Goal: Connect with others: Connect with others

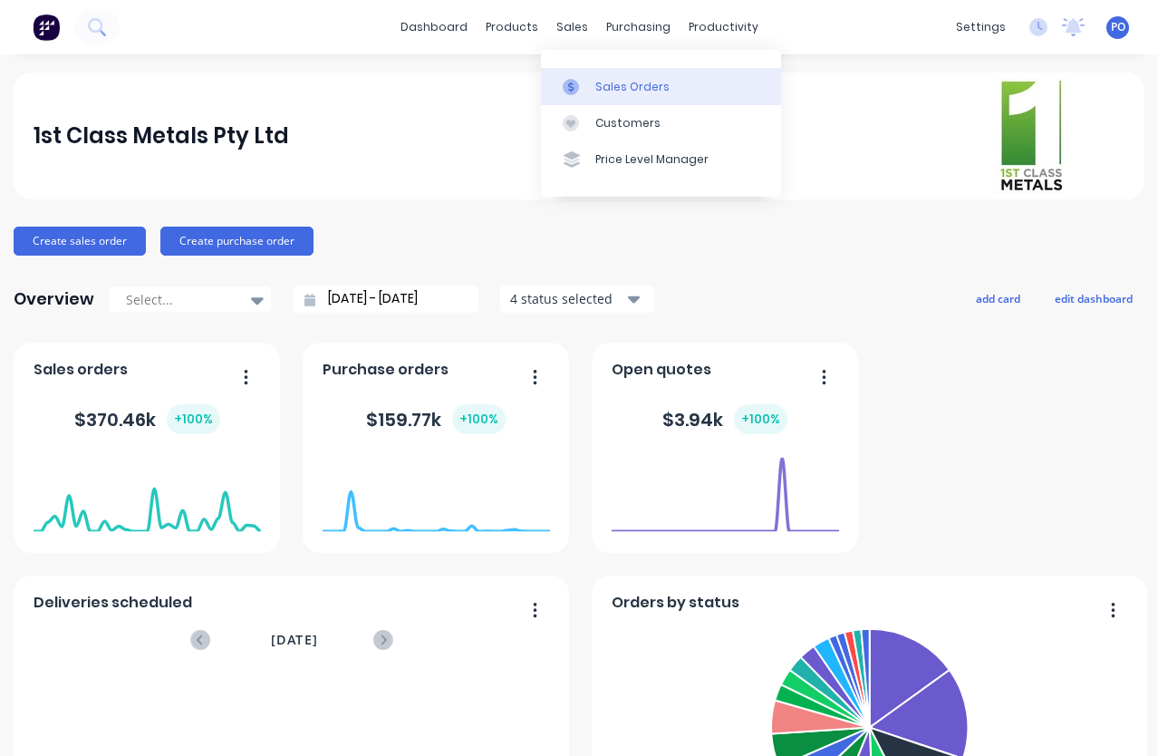
click at [603, 83] on div "Sales Orders" at bounding box center [632, 87] width 74 height 16
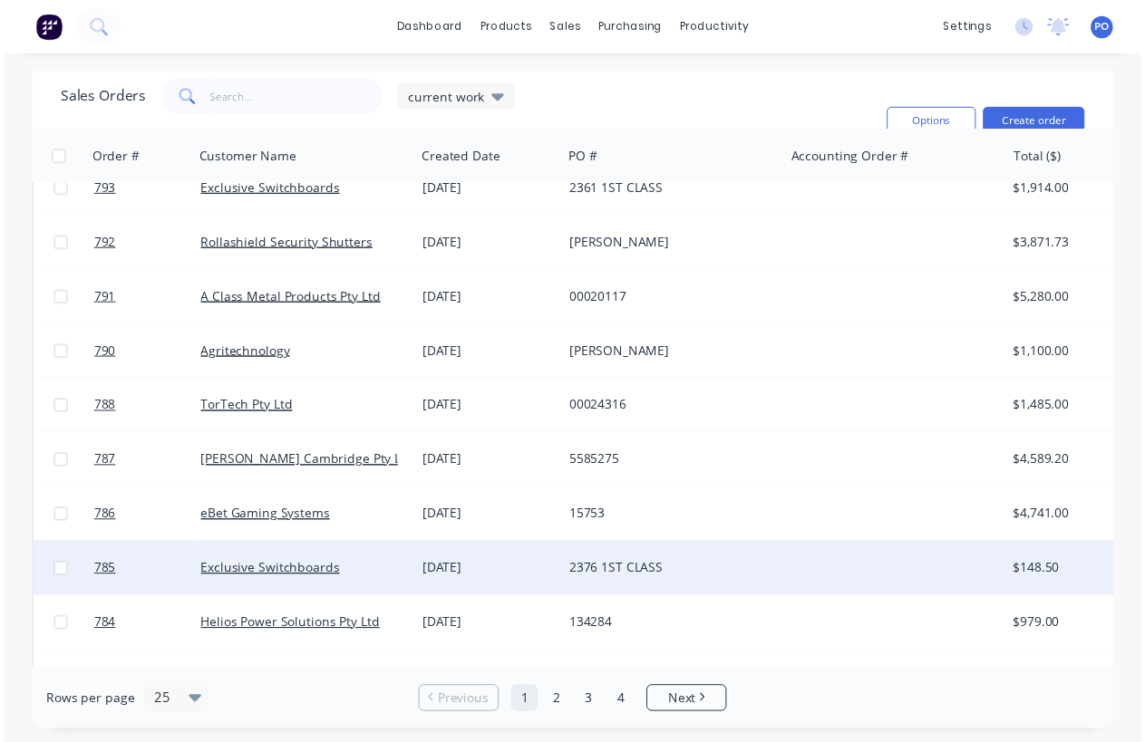
scroll to position [362, 0]
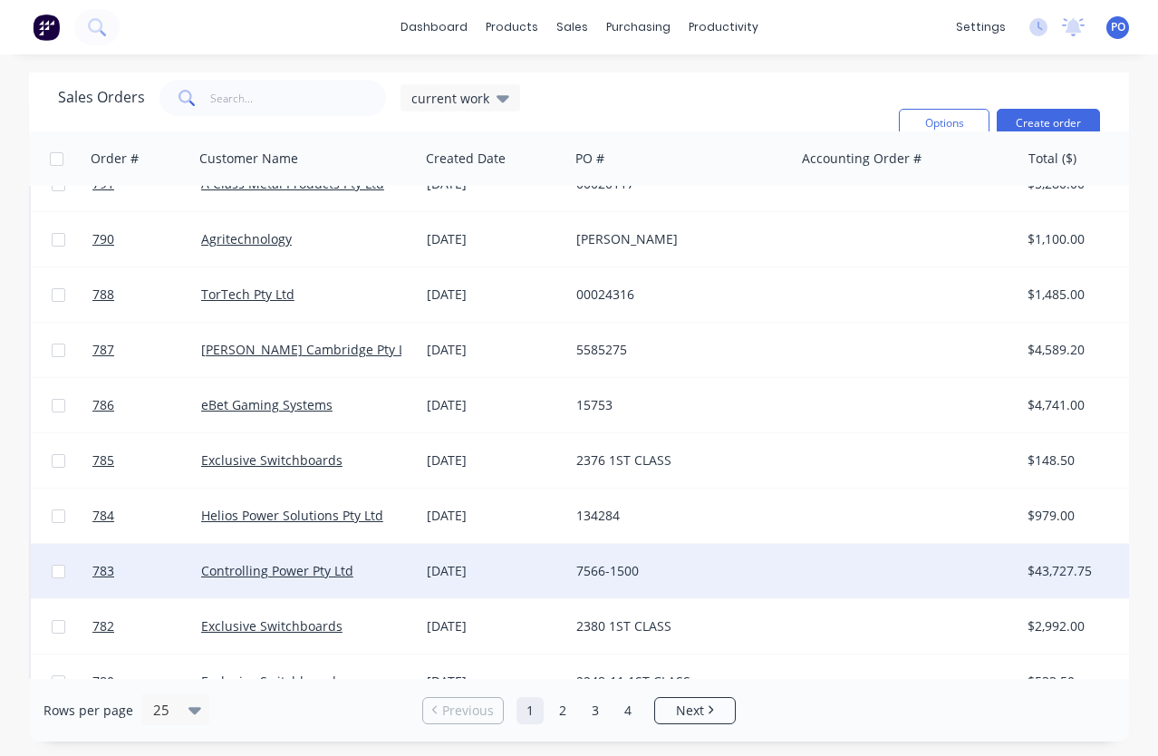
click at [304, 580] on div "Controlling Power Pty Ltd" at bounding box center [307, 571] width 226 height 54
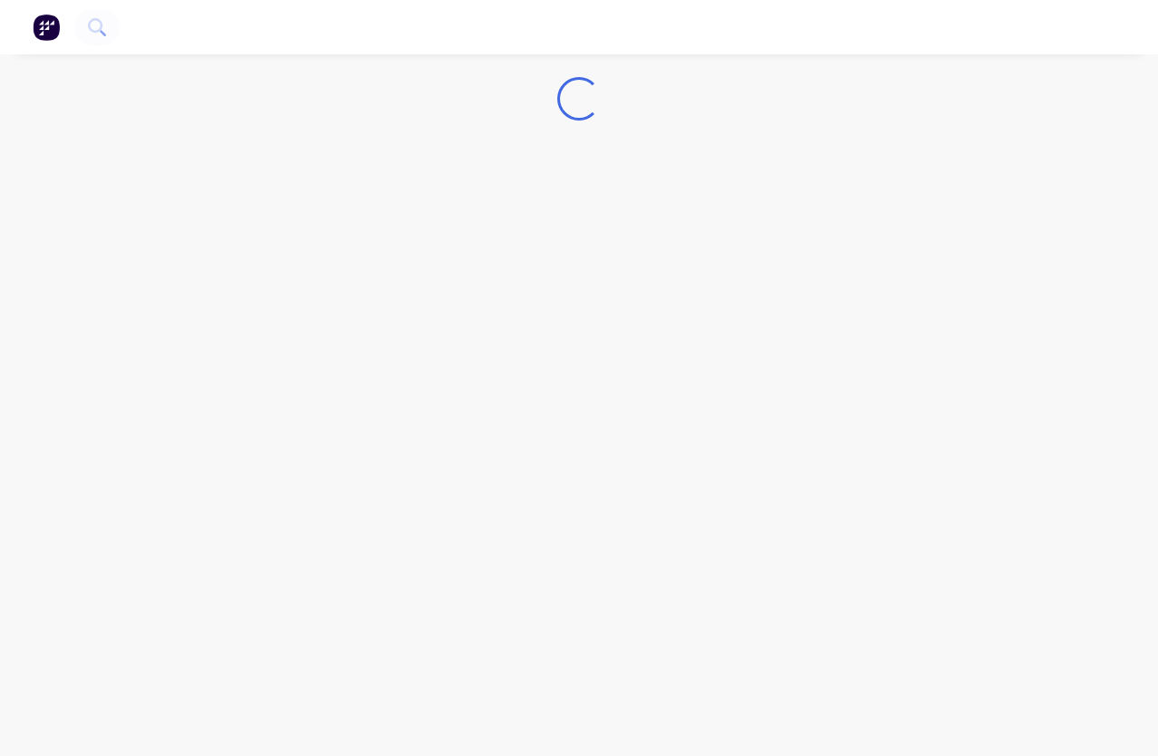
click at [304, 580] on div "Loading..." at bounding box center [579, 378] width 1158 height 756
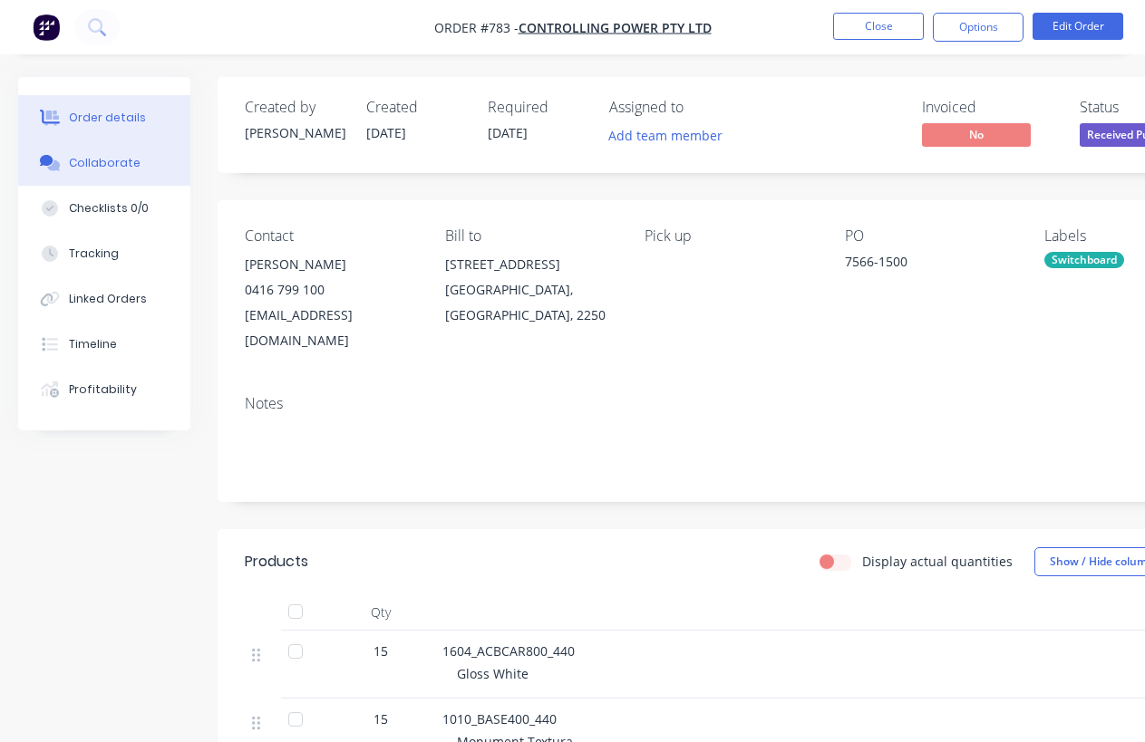
click at [86, 161] on div "Collaborate" at bounding box center [105, 163] width 72 height 16
